Goal: Task Accomplishment & Management: Manage account settings

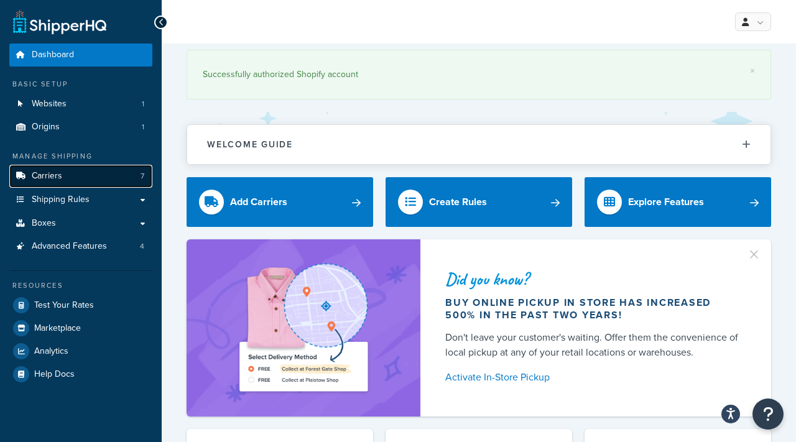
click at [61, 171] on span "Carriers" at bounding box center [47, 176] width 30 height 11
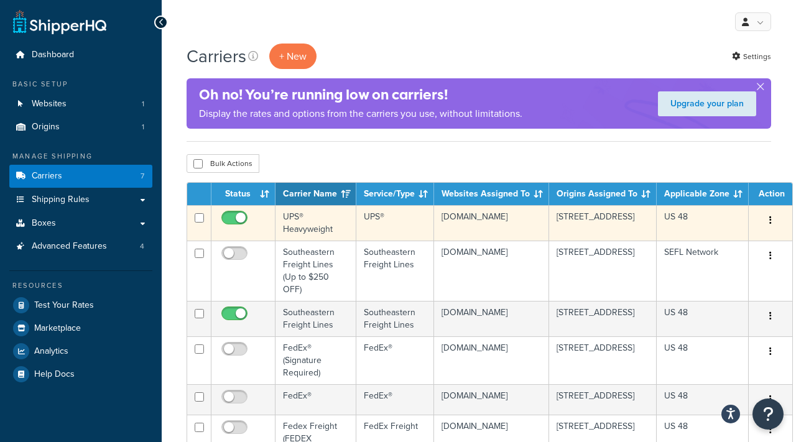
click at [320, 222] on td "UPS® Heavyweight" at bounding box center [315, 222] width 81 height 35
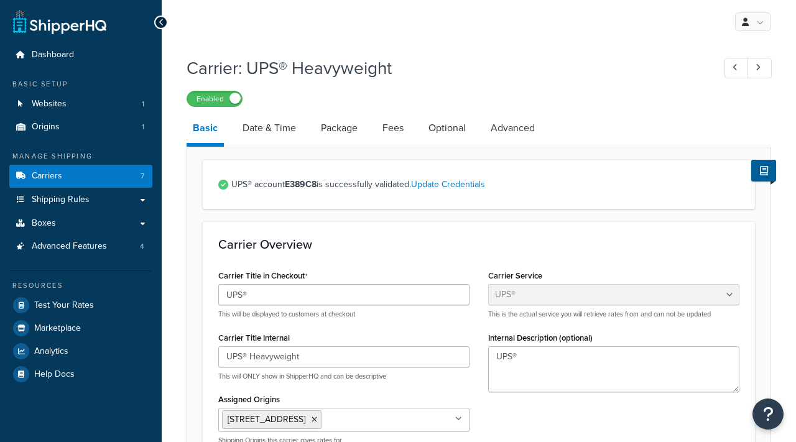
select select "ups"
click at [461, 134] on link "Optional" at bounding box center [447, 128] width 50 height 30
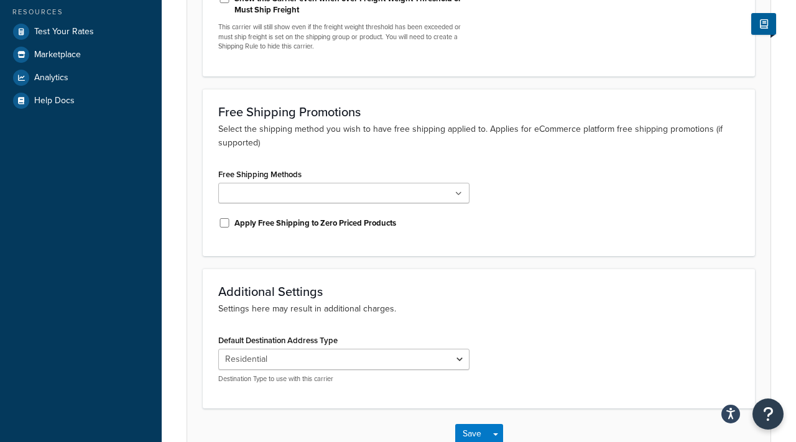
scroll to position [41, 0]
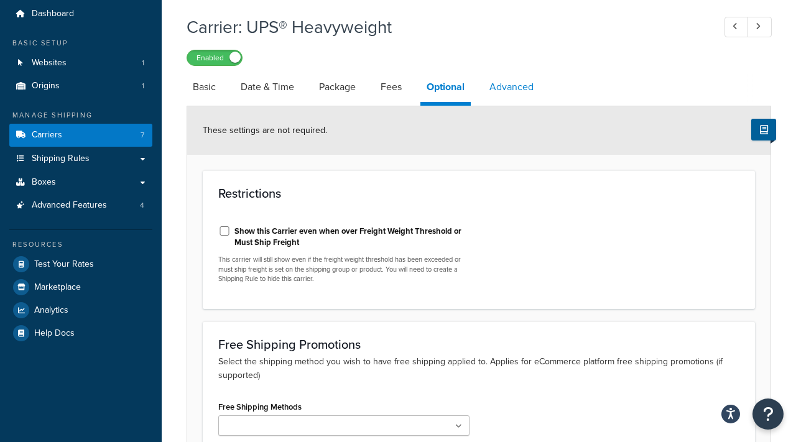
click at [512, 90] on link "Advanced" at bounding box center [511, 87] width 57 height 30
select select "false"
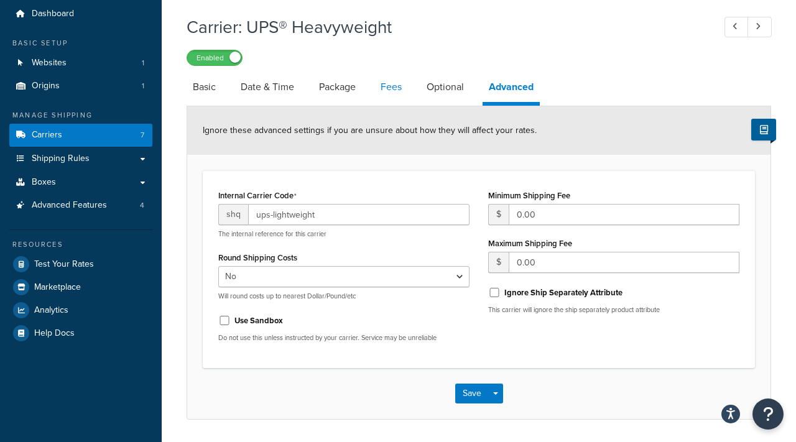
click at [391, 91] on link "Fees" at bounding box center [391, 87] width 34 height 30
select select "package"
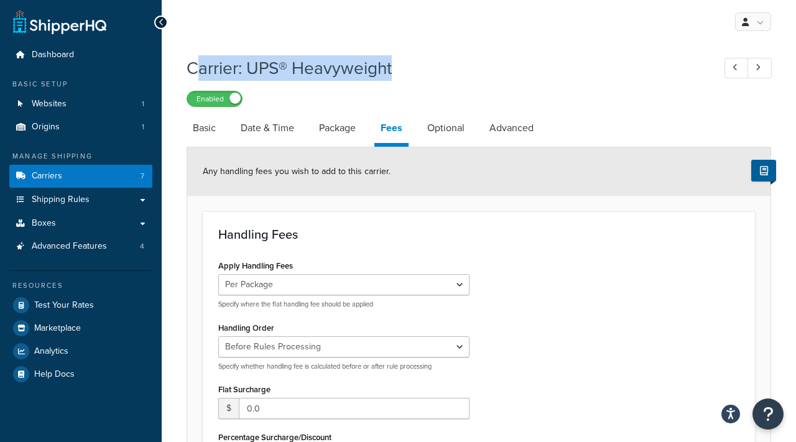
drag, startPoint x: 193, startPoint y: 70, endPoint x: 489, endPoint y: 77, distance: 296.6
click at [489, 77] on h1 "Carrier: UPS® Heavyweight" at bounding box center [443, 68] width 515 height 24
click at [490, 77] on h1 "Carrier: UPS® Heavyweight" at bounding box center [443, 68] width 515 height 24
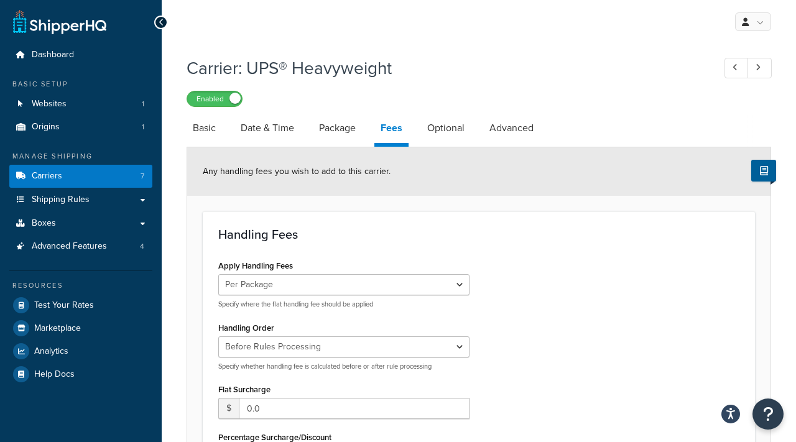
click at [362, 70] on h1 "Carrier: UPS® Heavyweight" at bounding box center [443, 68] width 515 height 24
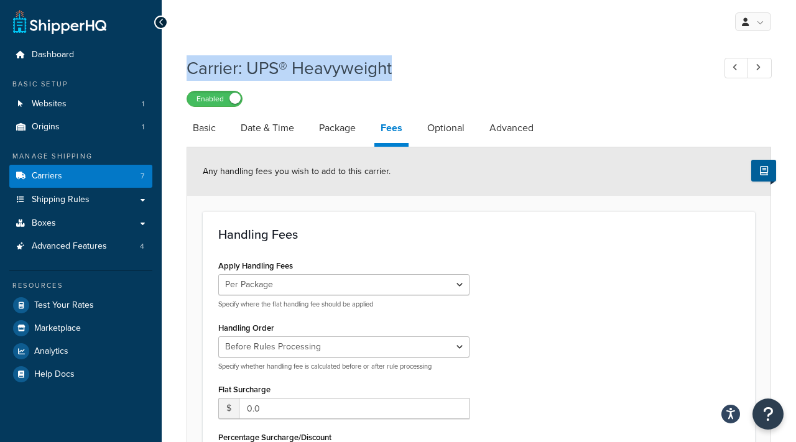
click at [362, 70] on h1 "Carrier: UPS® Heavyweight" at bounding box center [443, 68] width 515 height 24
